Goal: Transaction & Acquisition: Purchase product/service

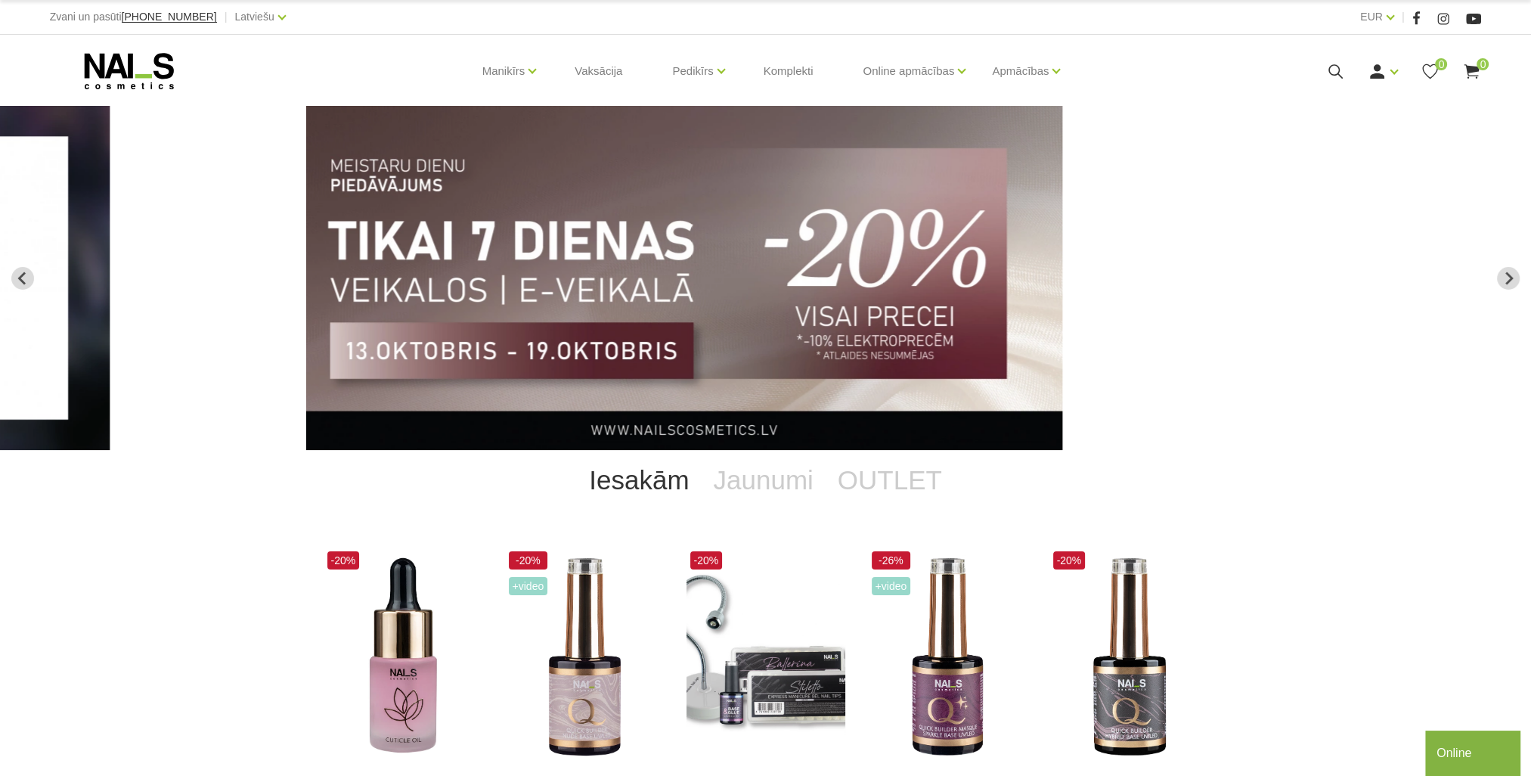
click at [1329, 68] on use at bounding box center [1336, 71] width 14 height 14
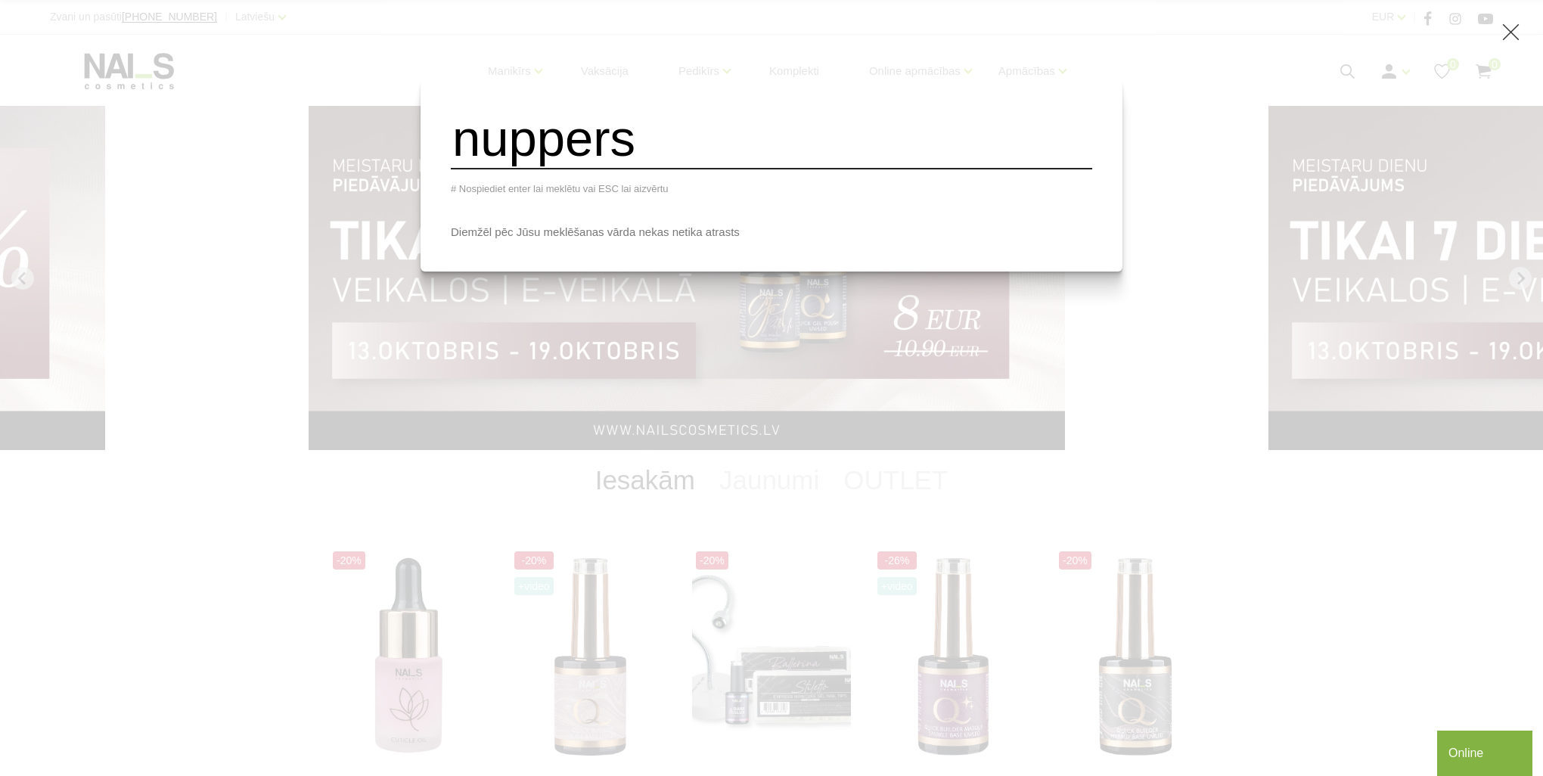
type input "nuppers"
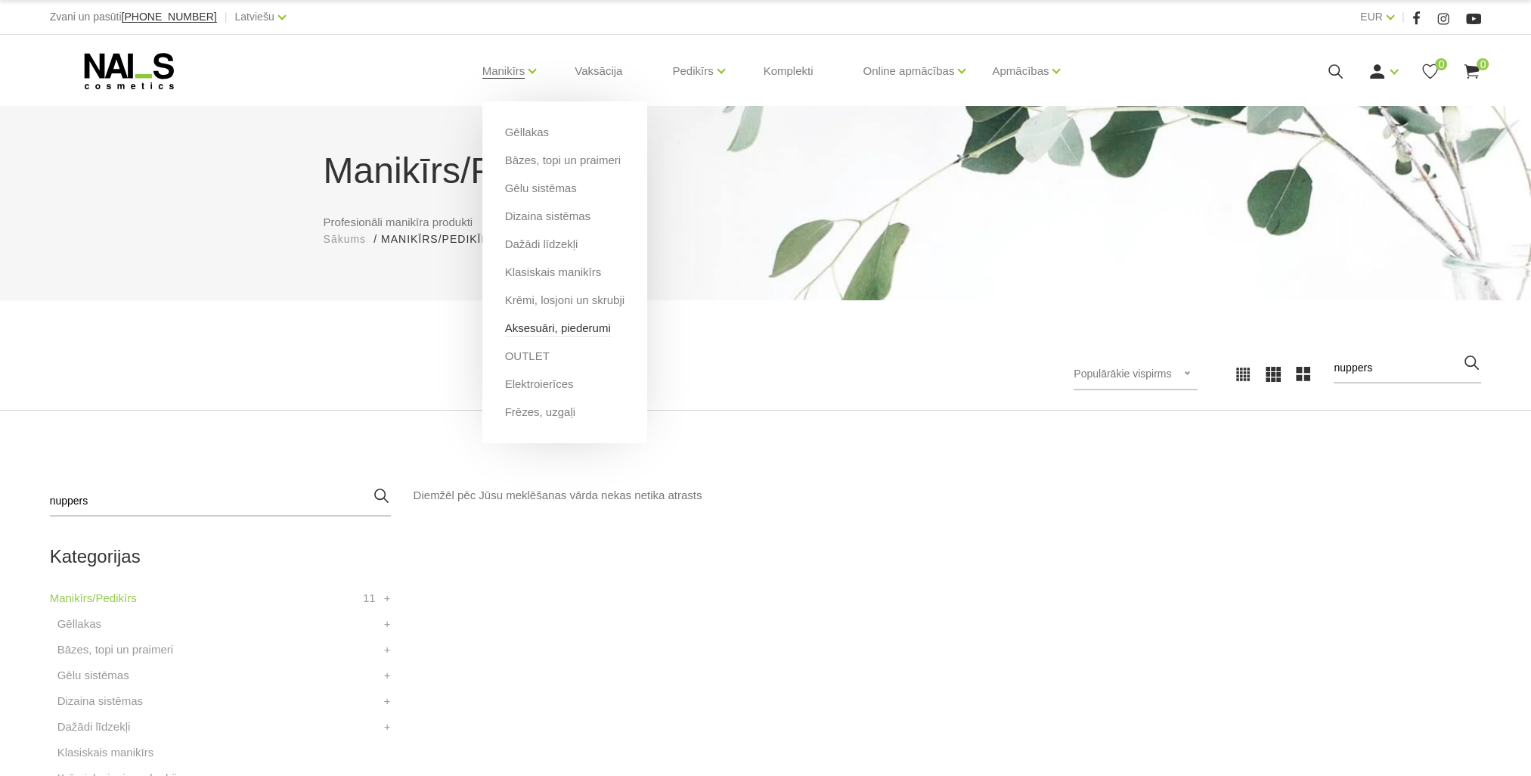
click at [551, 334] on link "Aksesuāri, piederumi" at bounding box center [558, 328] width 106 height 17
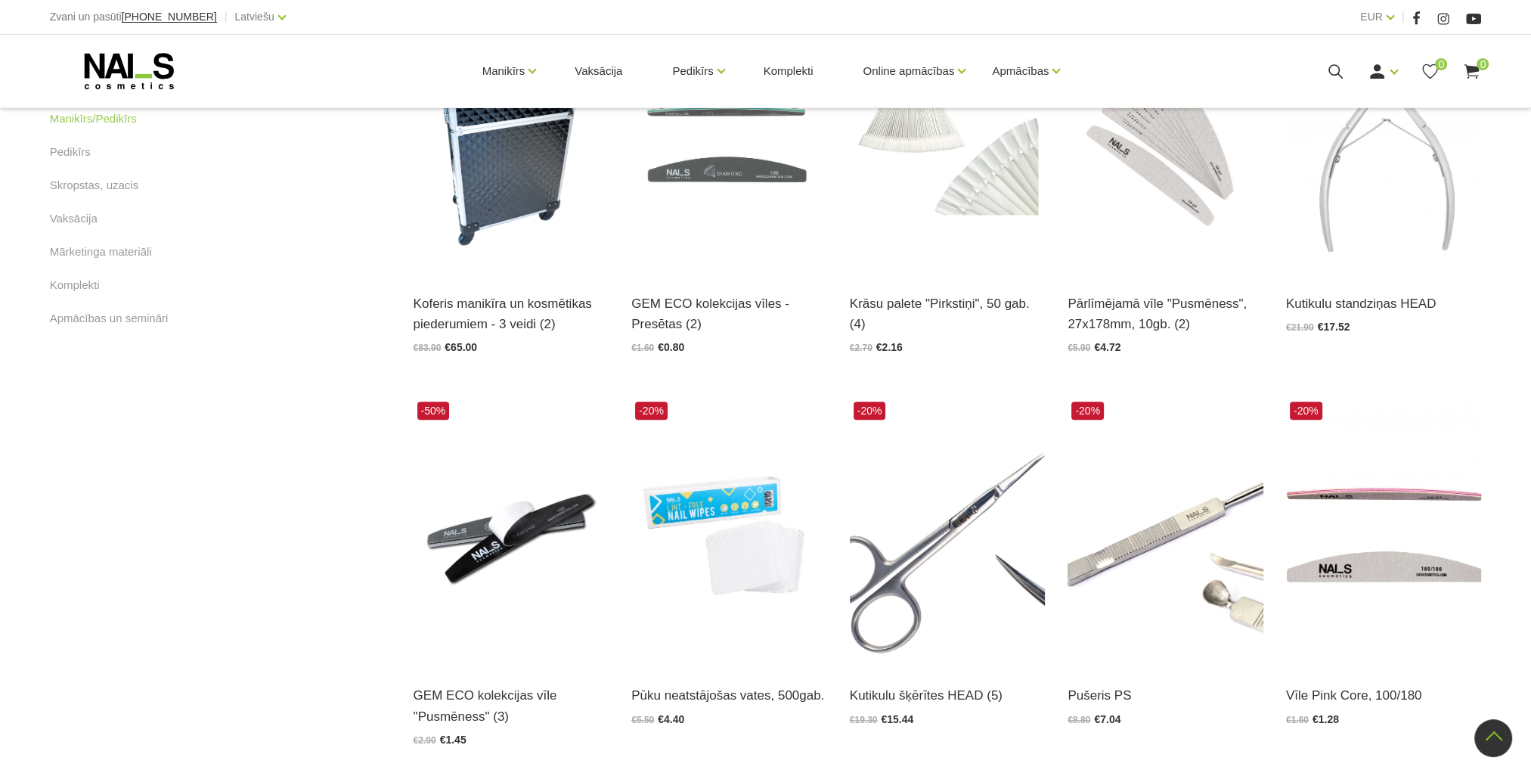
scroll to position [1059, 0]
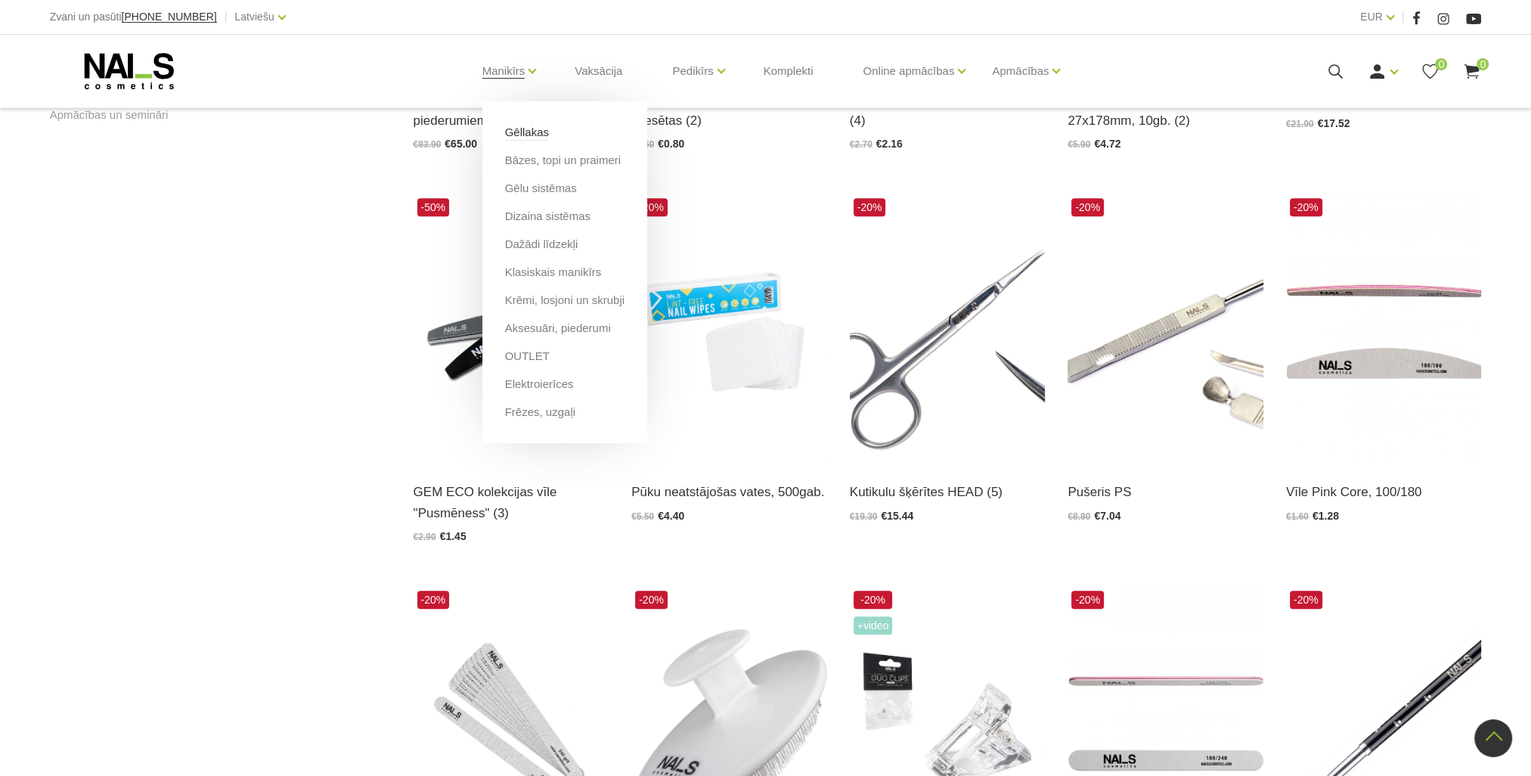
click at [527, 136] on link "Gēllakas" at bounding box center [527, 132] width 44 height 17
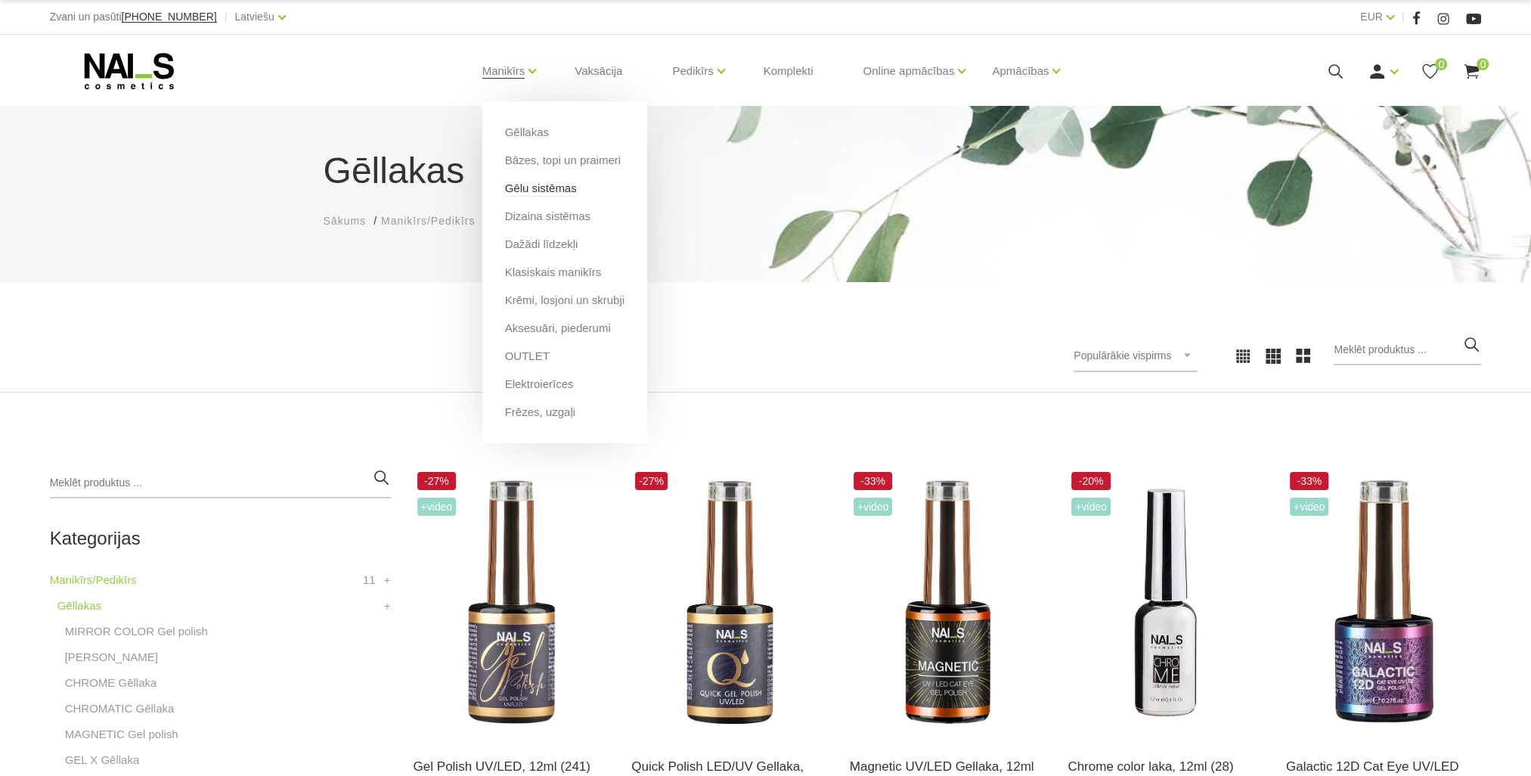
click at [558, 185] on link "Gēlu sistēmas" at bounding box center [541, 188] width 72 height 17
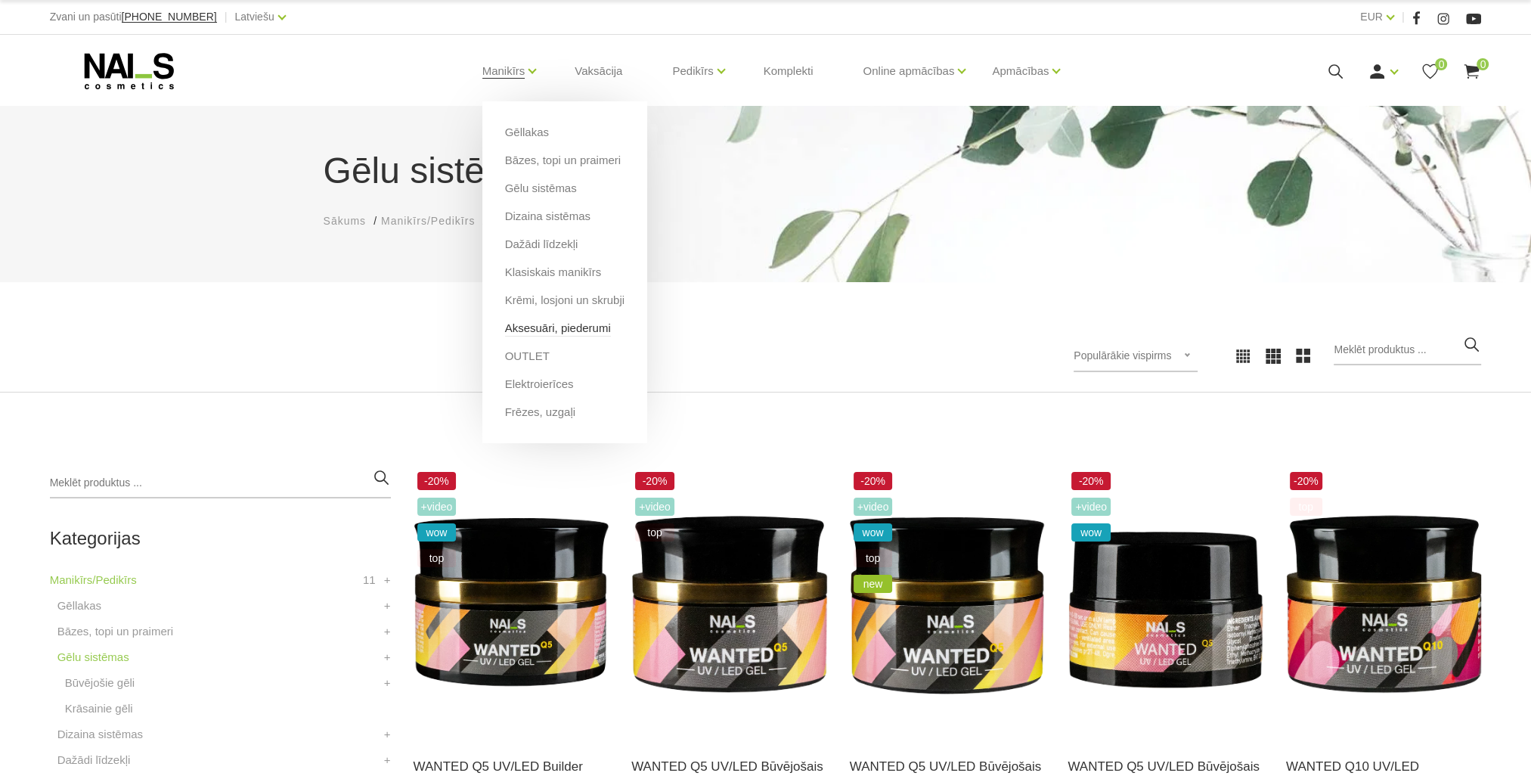
click at [558, 330] on link "Aksesuāri, piederumi" at bounding box center [558, 328] width 106 height 17
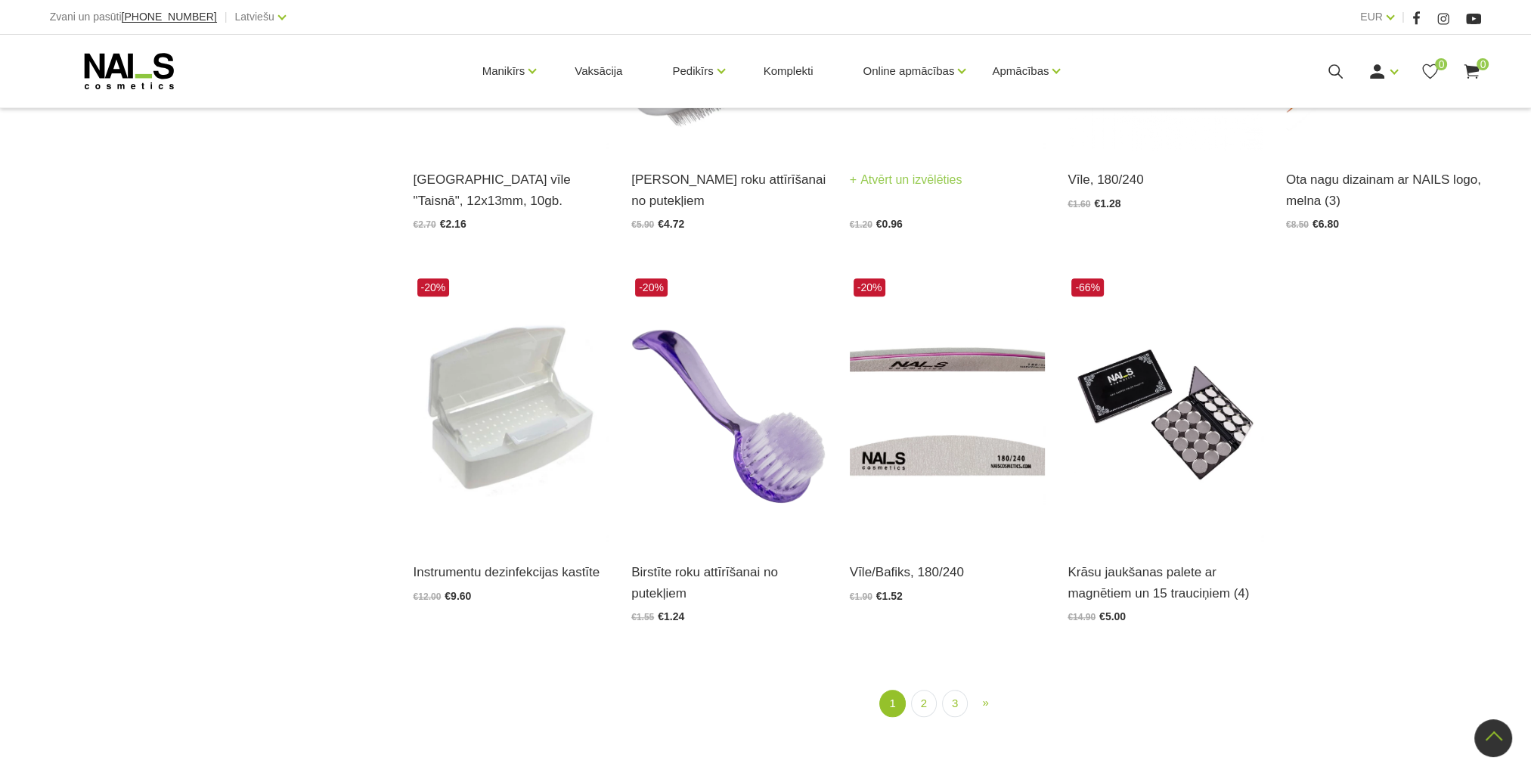
scroll to position [1966, 0]
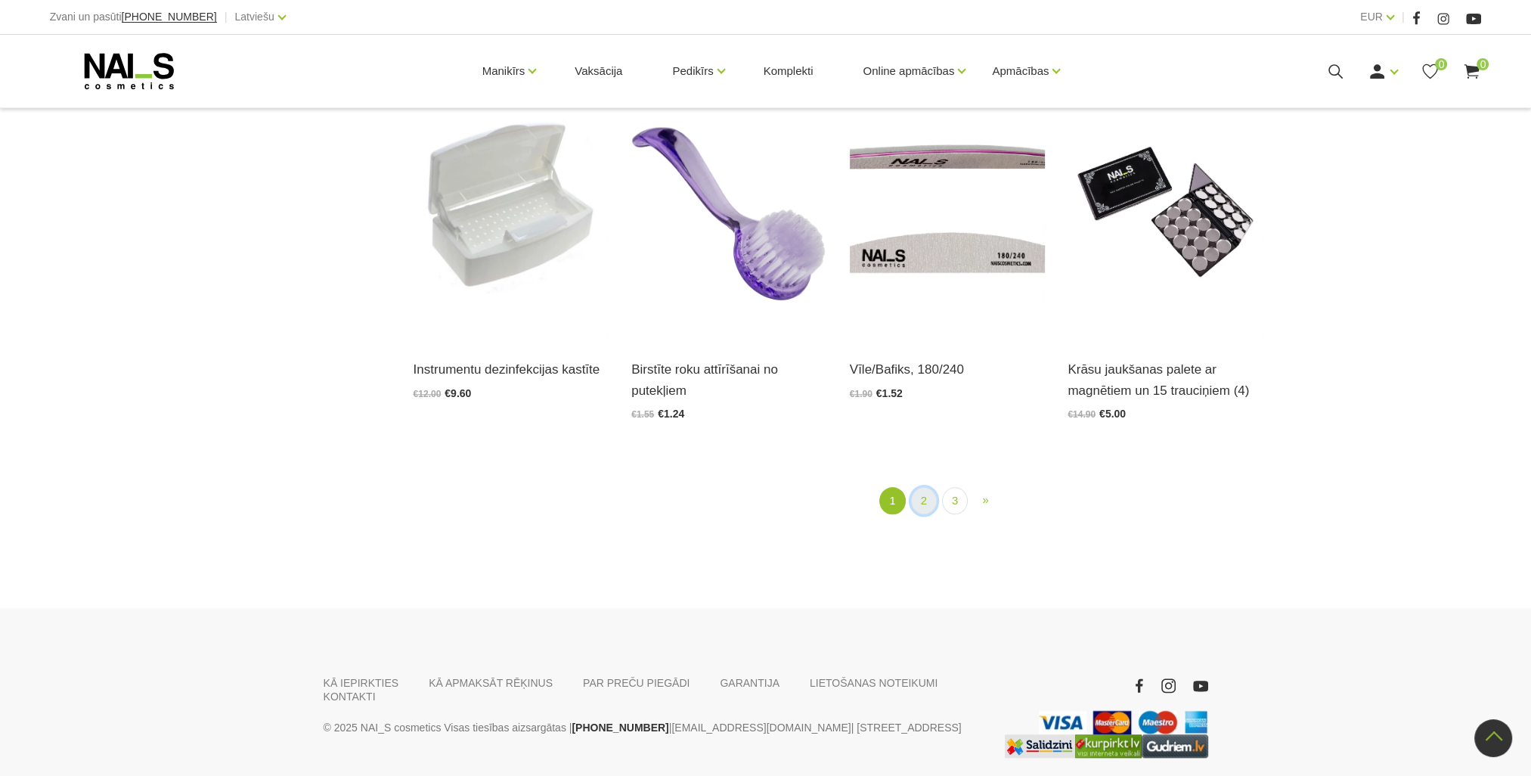
click at [930, 504] on link "2" at bounding box center [924, 501] width 26 height 28
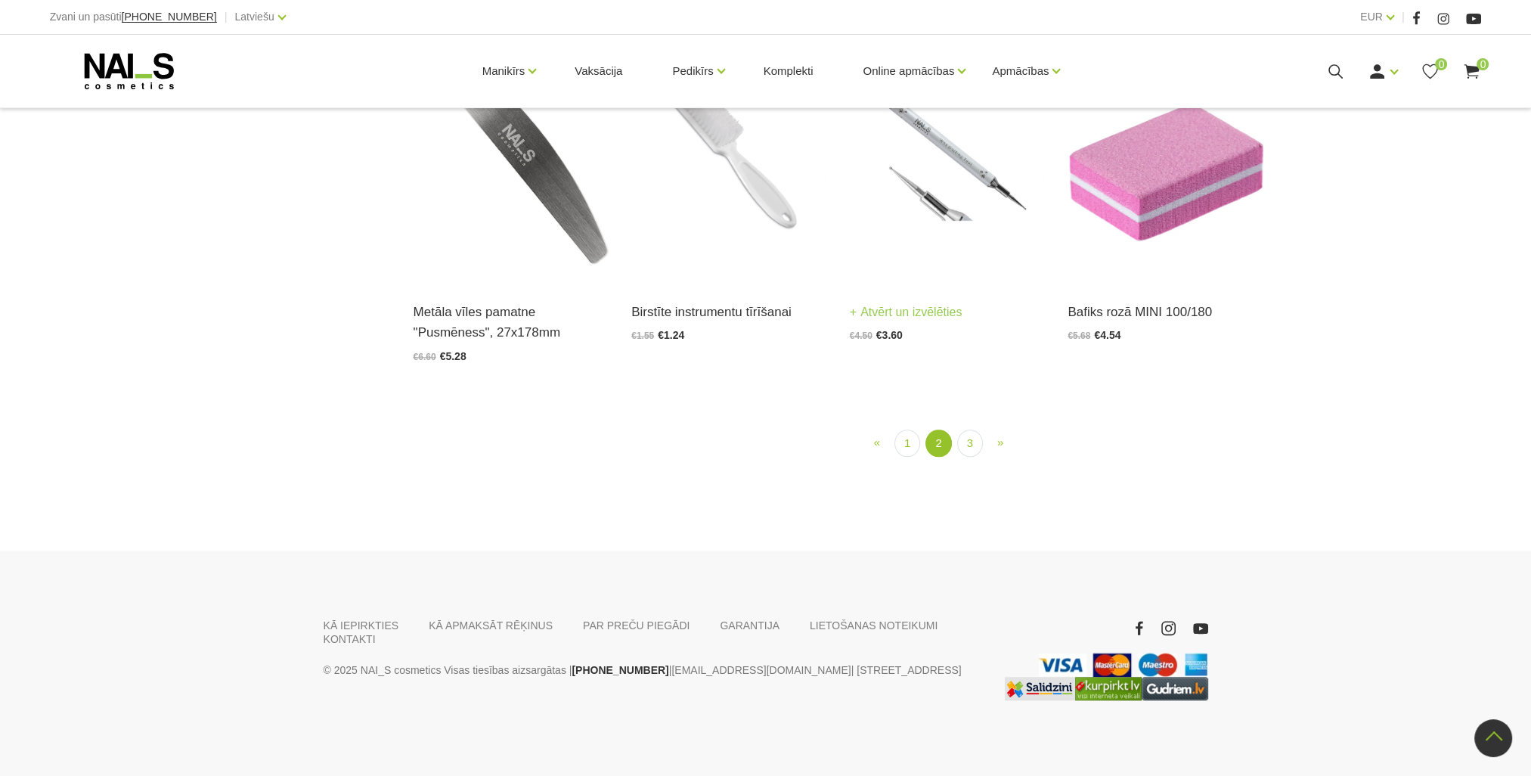
scroll to position [1821, 0]
click at [970, 458] on link "3" at bounding box center [970, 444] width 26 height 28
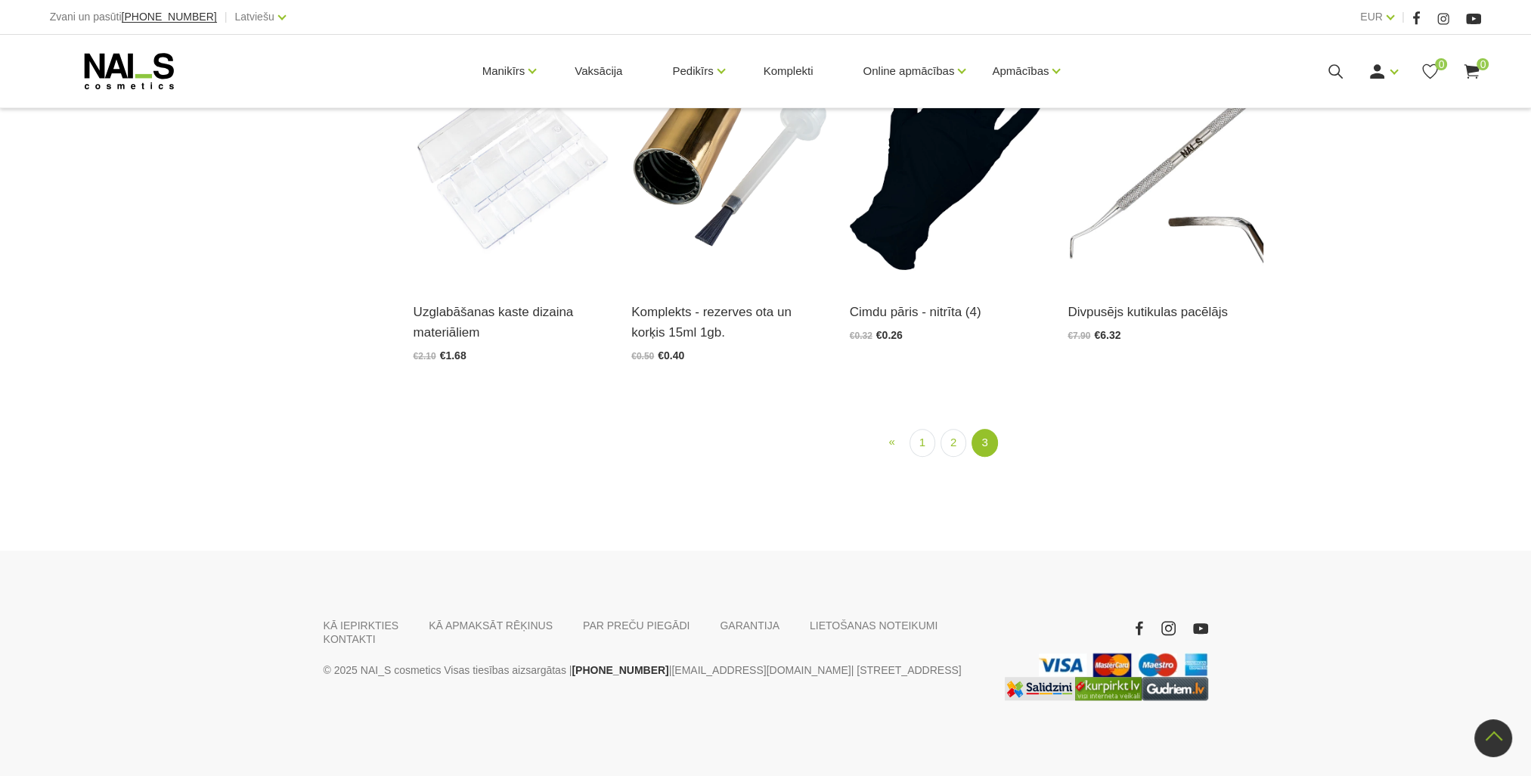
scroll to position [2004, 0]
click at [914, 444] on link "1" at bounding box center [923, 443] width 26 height 28
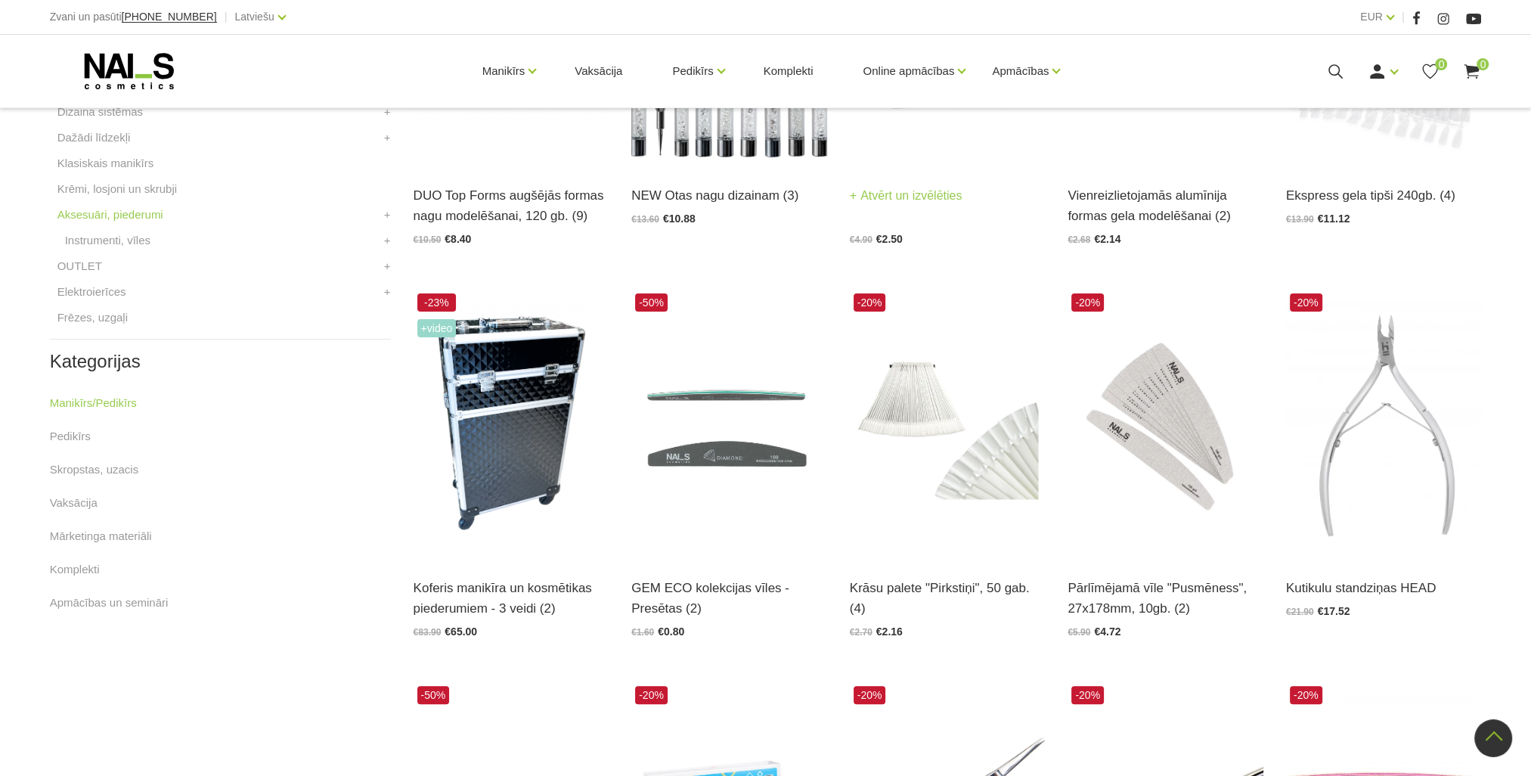
scroll to position [838, 0]
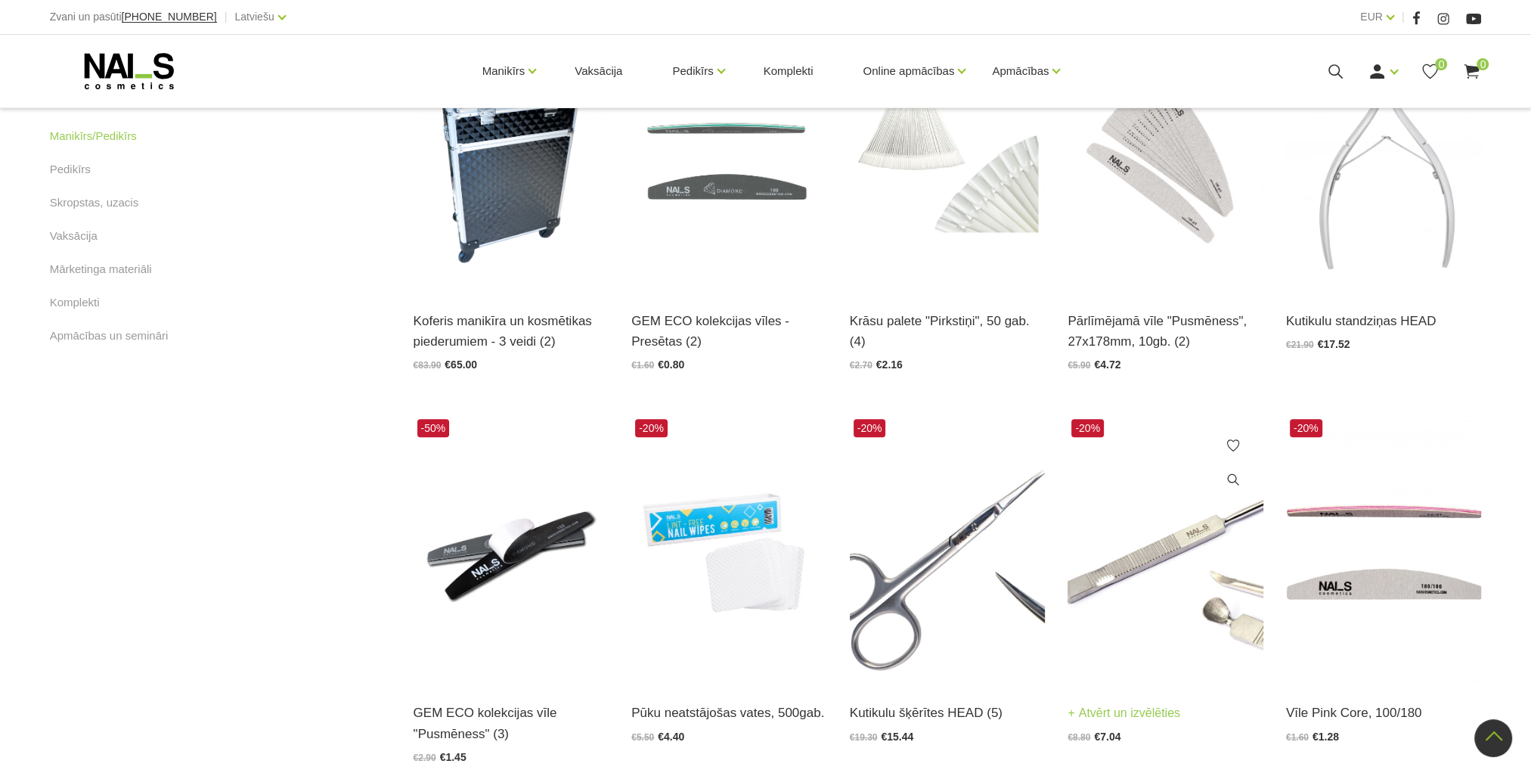
click at [1184, 521] on img at bounding box center [1166, 549] width 196 height 269
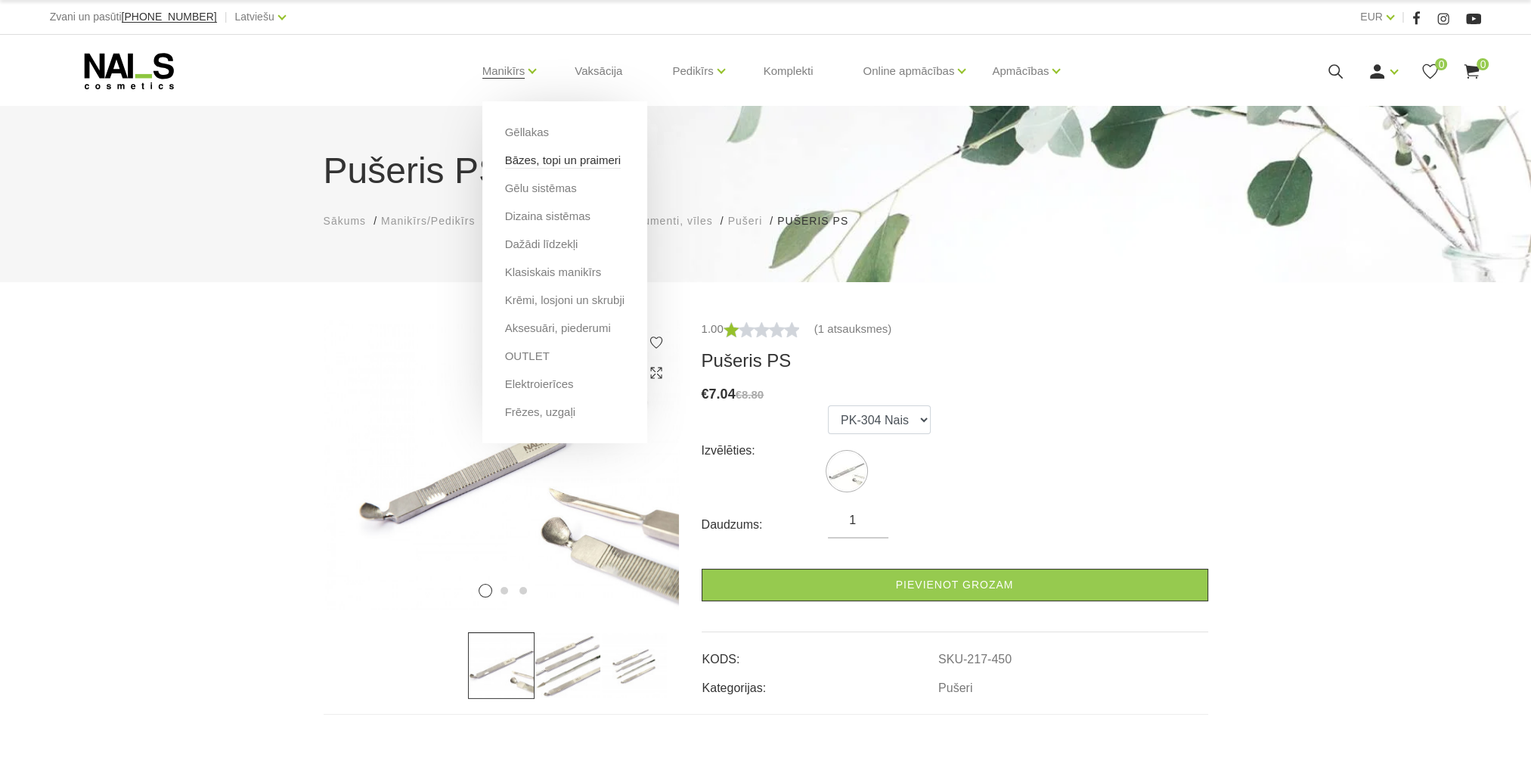
click at [581, 156] on link "Bāzes, topi un praimeri" at bounding box center [563, 160] width 116 height 17
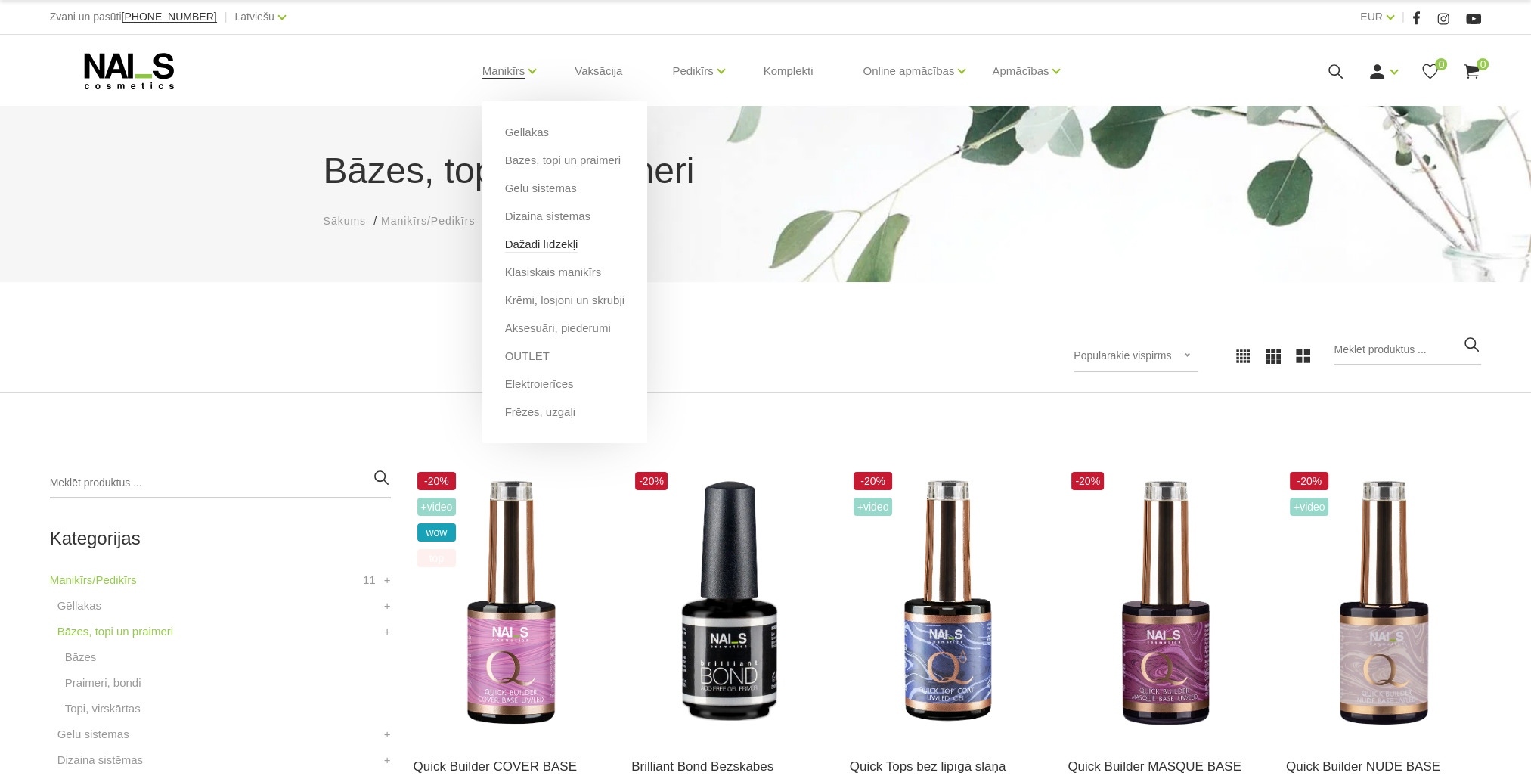
click at [557, 252] on link "Dažādi līdzekļi" at bounding box center [541, 244] width 73 height 17
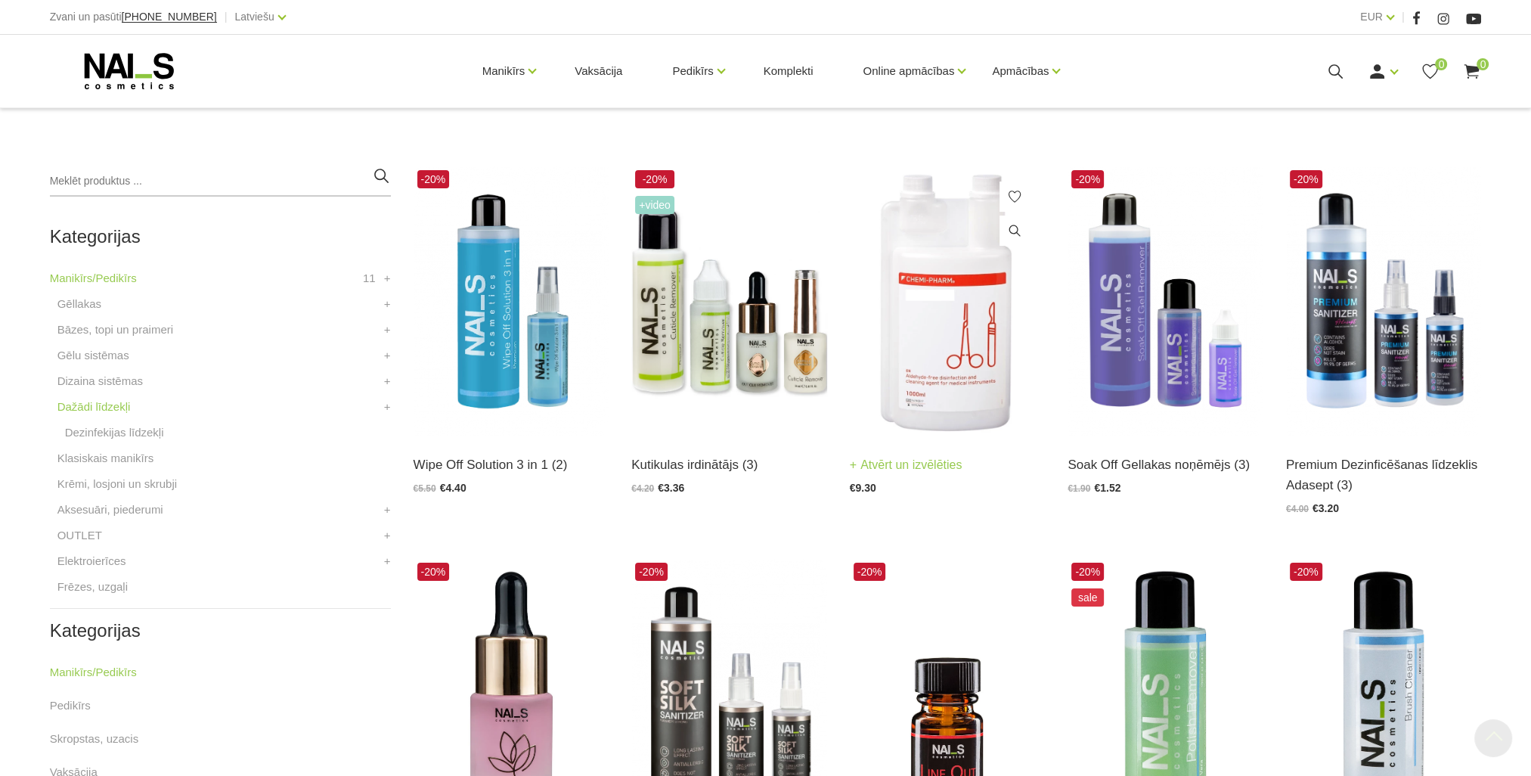
scroll to position [302, 0]
click at [1350, 352] on img at bounding box center [1384, 300] width 196 height 269
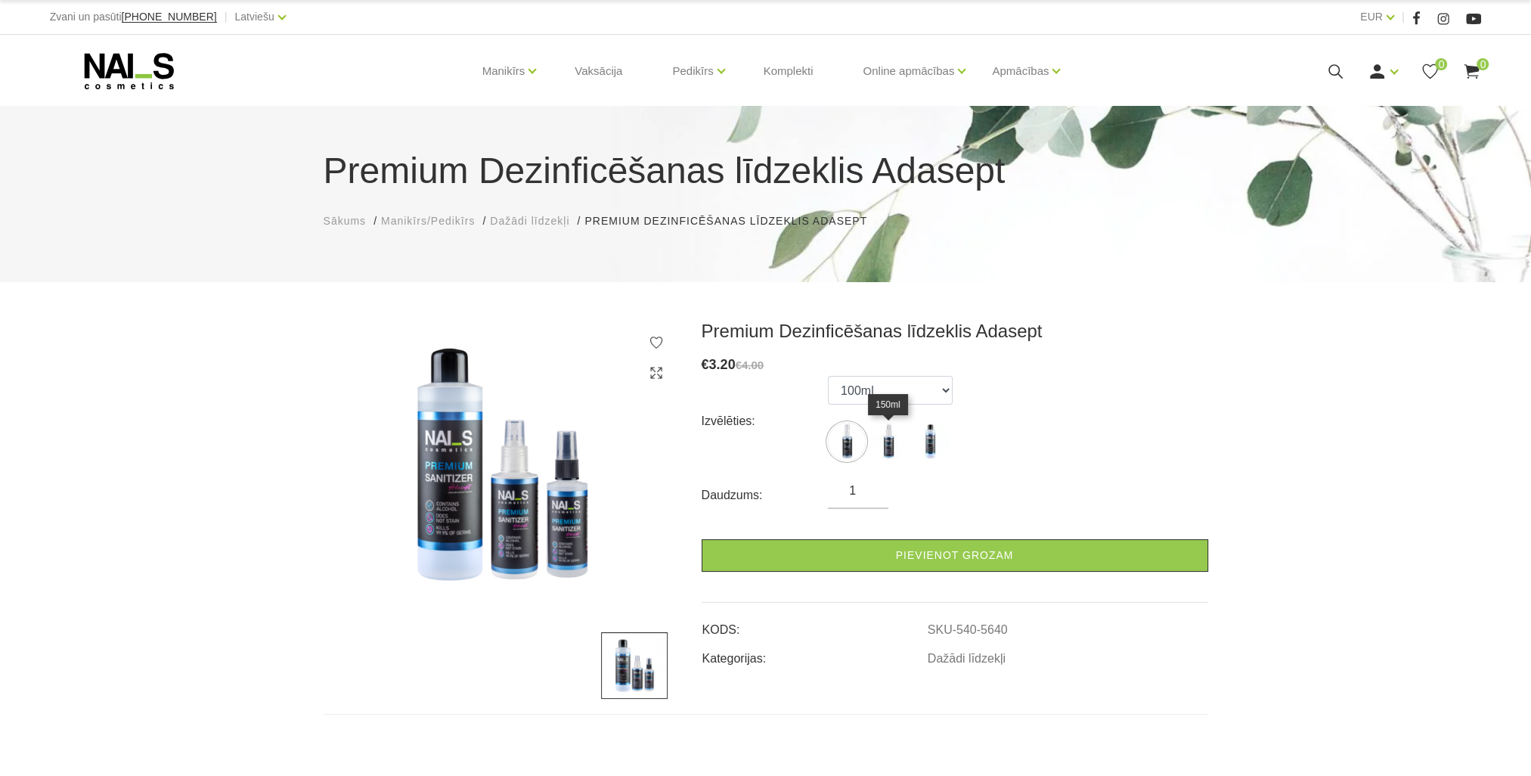
click at [877, 439] on img at bounding box center [889, 442] width 38 height 38
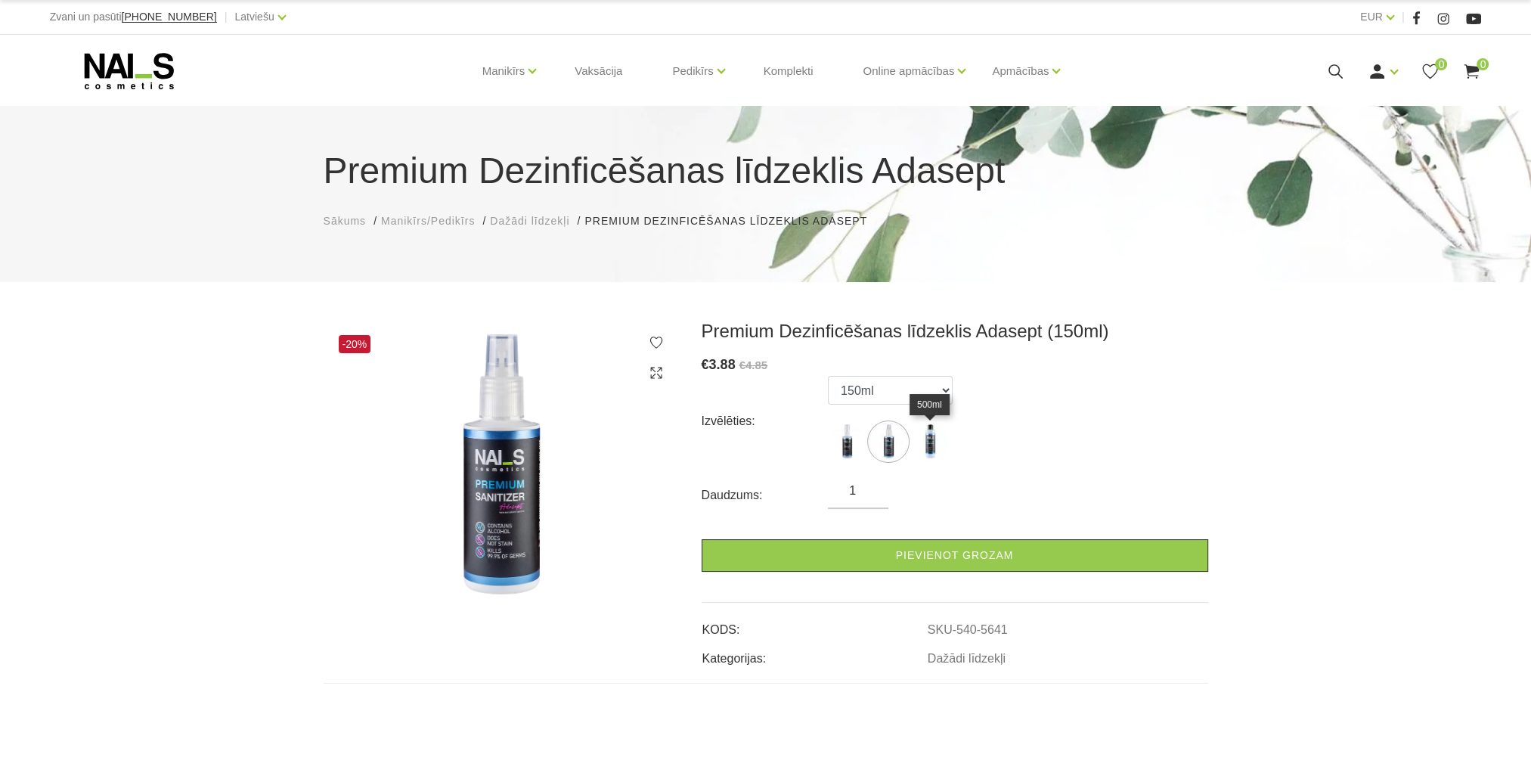
click at [936, 447] on img at bounding box center [930, 442] width 38 height 38
select select "5583"
